Goal: Use online tool/utility: Utilize a website feature to perform a specific function

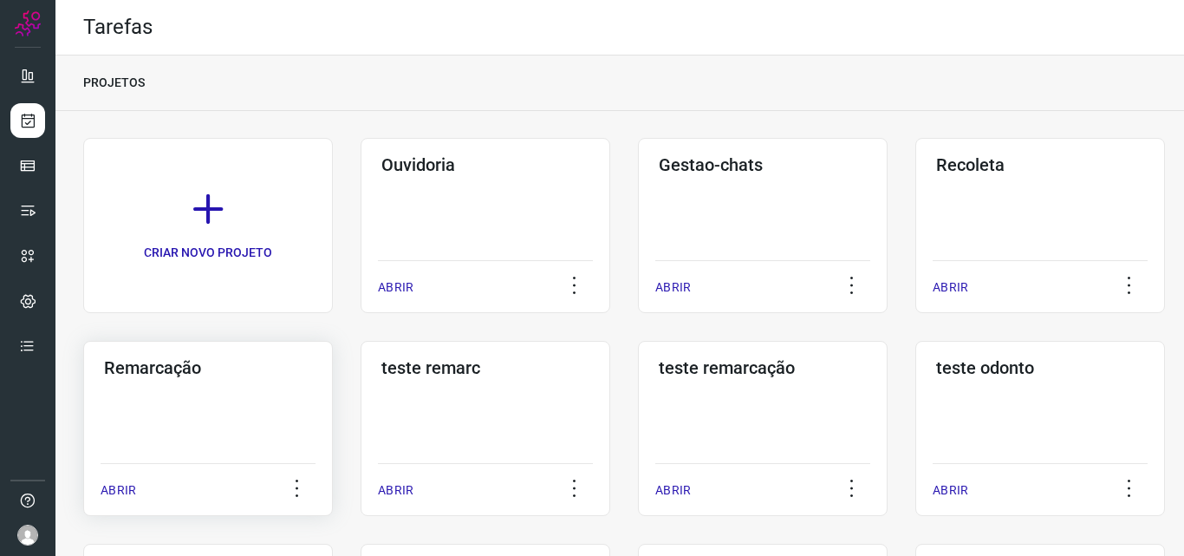
click at [361, 418] on div "Remarcação ABRIR" at bounding box center [486, 428] width 250 height 175
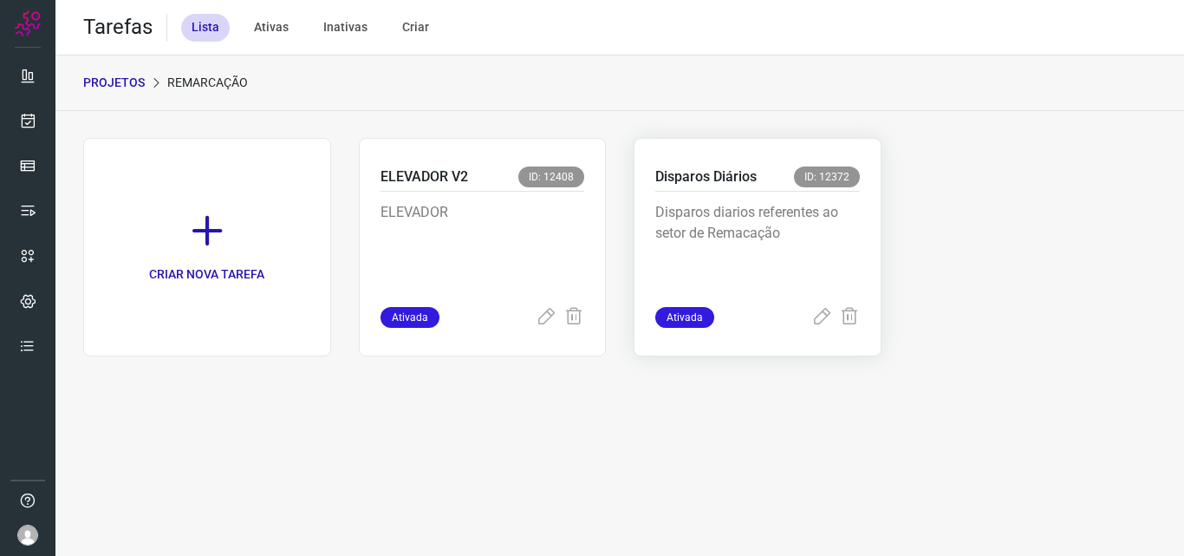
click at [751, 247] on p "Disparos diarios referentes ao setor de Remacação" at bounding box center [757, 245] width 205 height 87
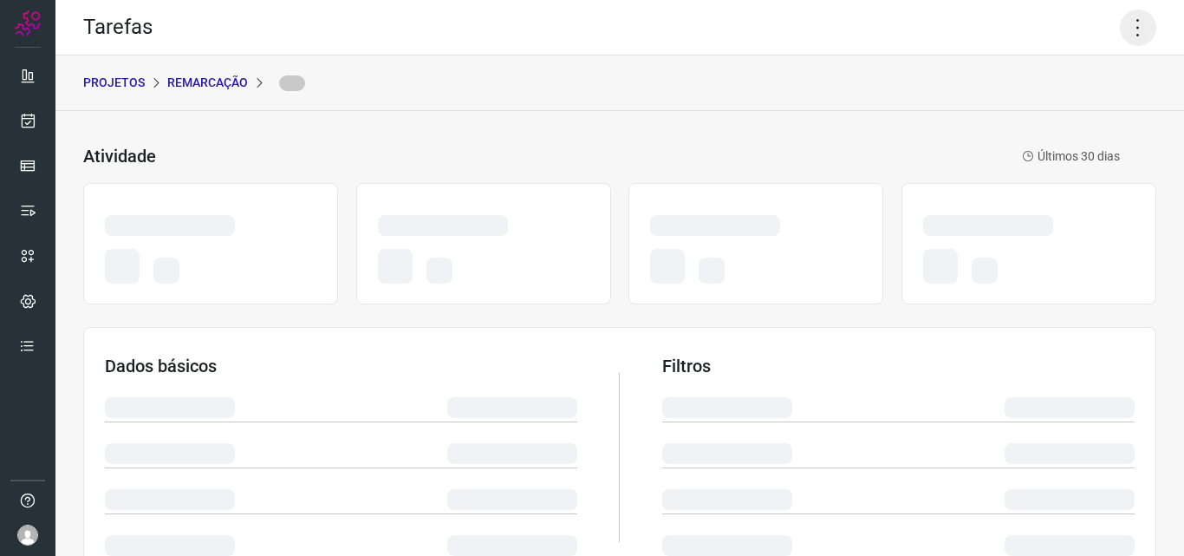
click at [1127, 25] on icon at bounding box center [1138, 28] width 36 height 36
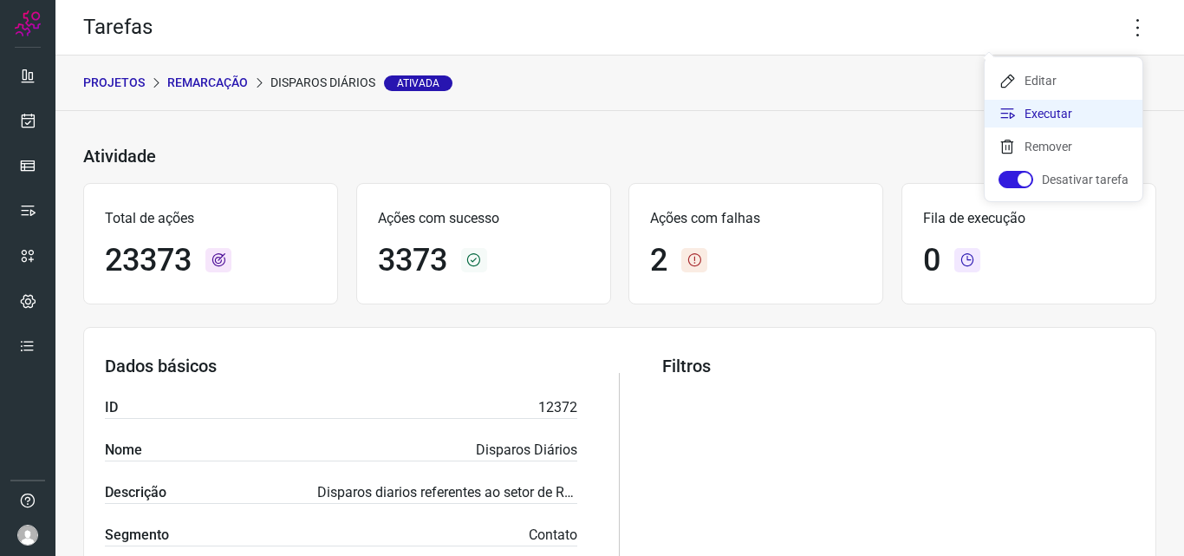
click at [1070, 113] on li "Executar" at bounding box center [1064, 114] width 158 height 28
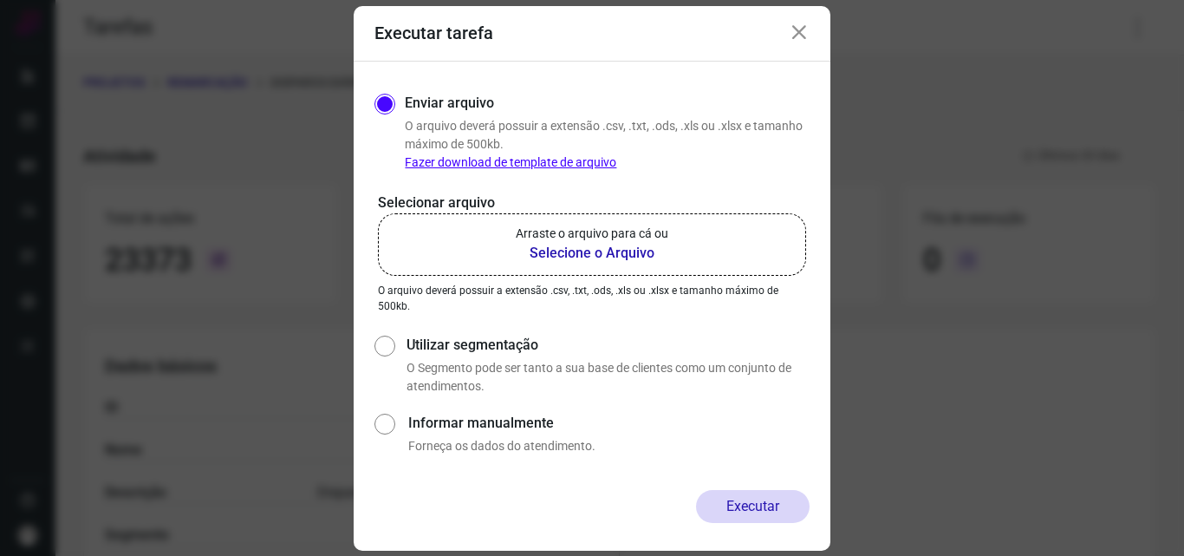
click at [629, 261] on b "Selecione o Arquivo" at bounding box center [592, 253] width 153 height 21
click at [0, 0] on input "Arraste o arquivo para cá ou Selecione o Arquivo" at bounding box center [0, 0] width 0 height 0
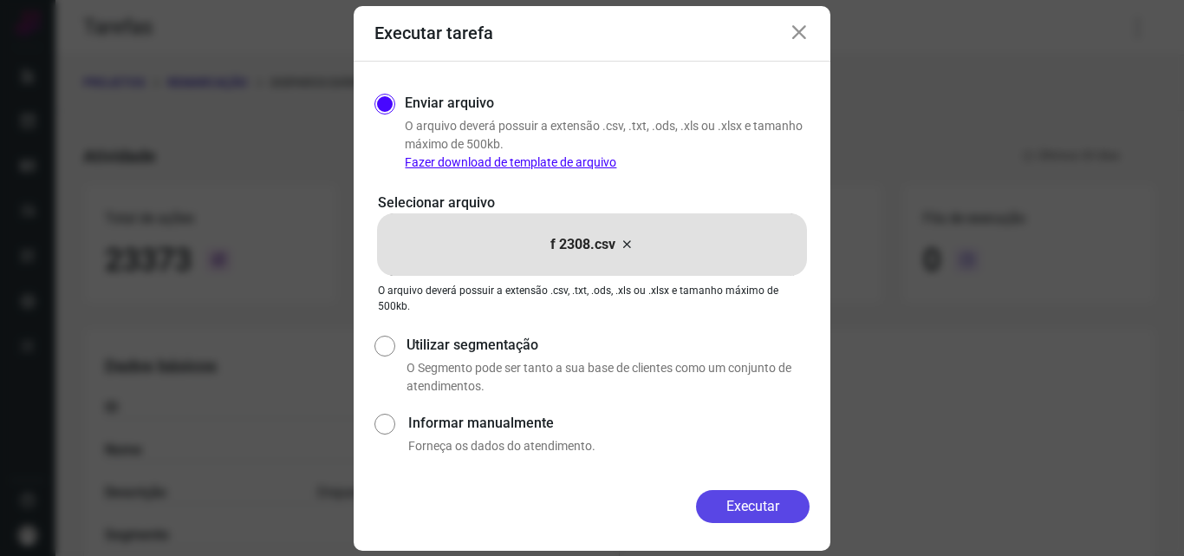
click at [719, 508] on button "Executar" at bounding box center [753, 506] width 114 height 33
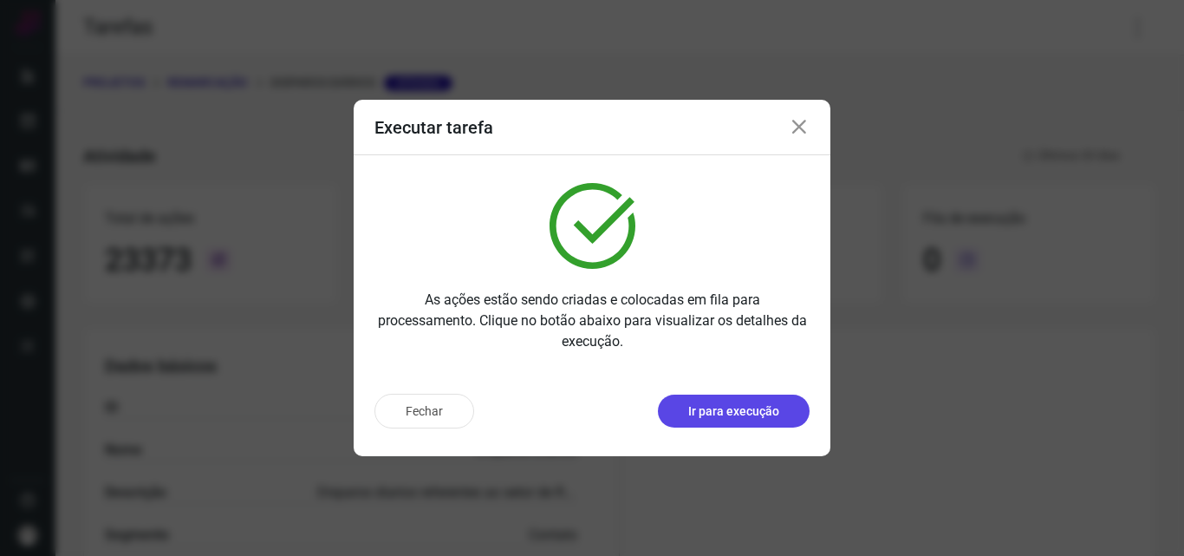
click at [746, 419] on p "Ir para execução" at bounding box center [733, 411] width 91 height 18
